Goal: Task Accomplishment & Management: Use online tool/utility

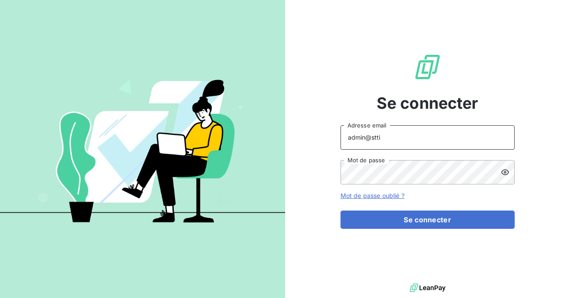
click at [395, 142] on input "admin@stti" at bounding box center [427, 137] width 174 height 24
type input "admin@energieaudit"
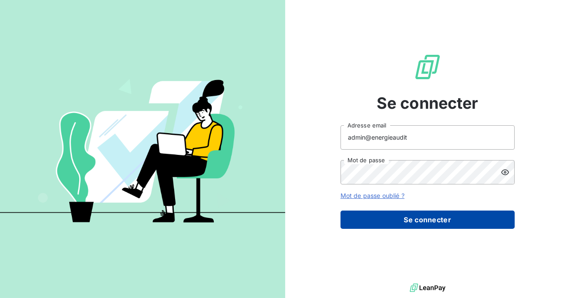
click at [399, 215] on button "Se connecter" at bounding box center [427, 220] width 174 height 18
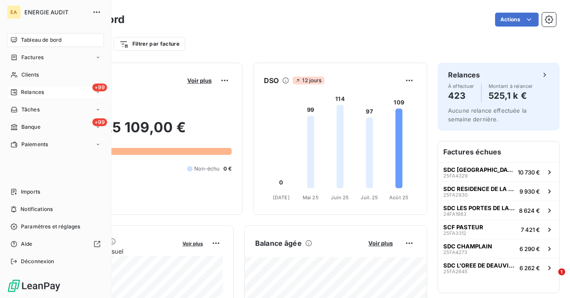
click at [17, 91] on div "Relances" at bounding box center [27, 92] width 34 height 8
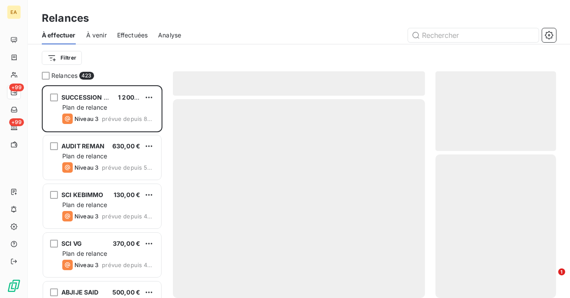
scroll to position [213, 121]
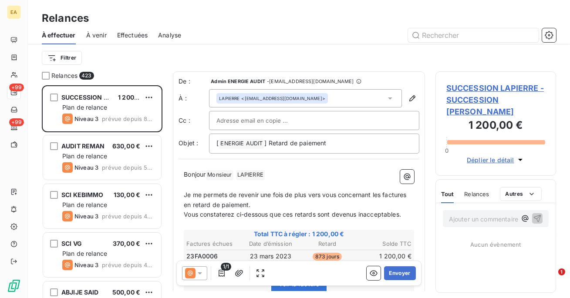
click at [130, 34] on span "Effectuées" at bounding box center [132, 35] width 31 height 9
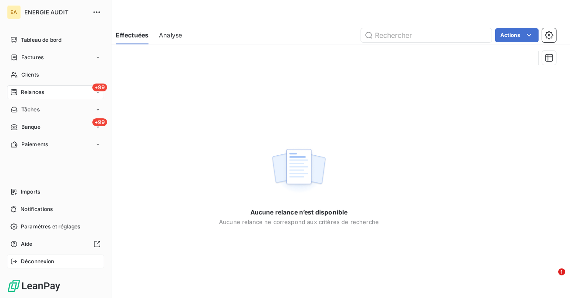
click at [27, 261] on span "Déconnexion" at bounding box center [38, 262] width 34 height 8
